Goal: Information Seeking & Learning: Learn about a topic

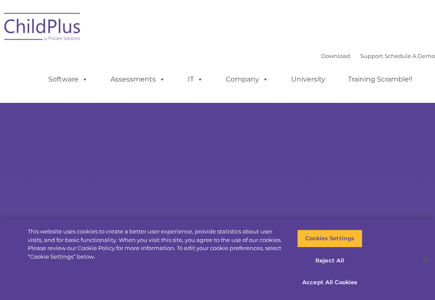
select select "MEDIUM"
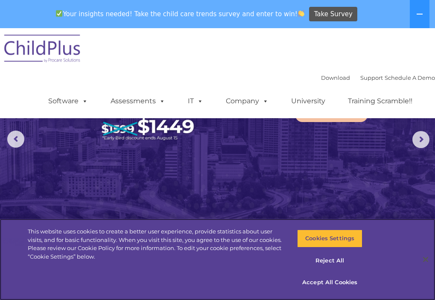
scroll to position [55, 0]
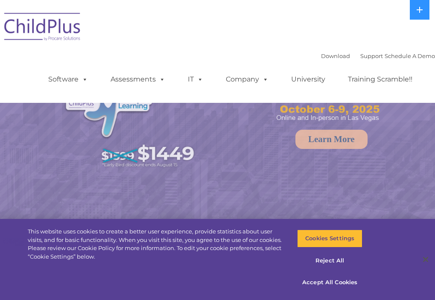
select select "MEDIUM"
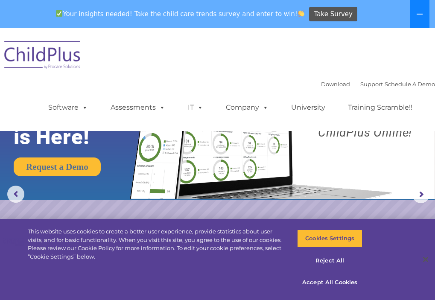
click at [418, 14] on icon at bounding box center [419, 14] width 6 height 1
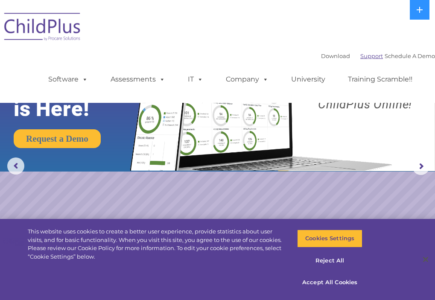
click at [360, 55] on link "Support" at bounding box center [371, 55] width 23 height 7
